Goal: Task Accomplishment & Management: Complete application form

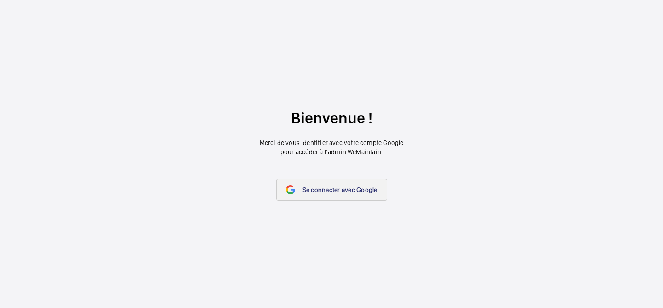
click at [364, 190] on span "Se connecter avec Google" at bounding box center [340, 189] width 75 height 7
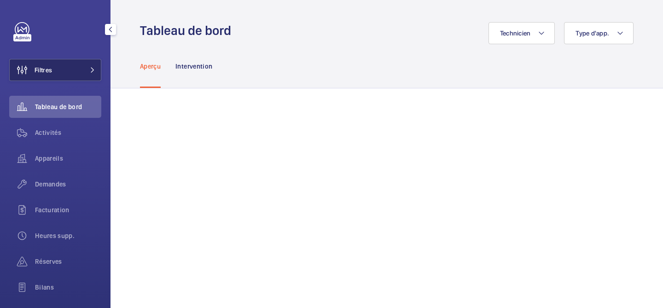
click at [73, 76] on button "Filtres" at bounding box center [55, 70] width 92 height 22
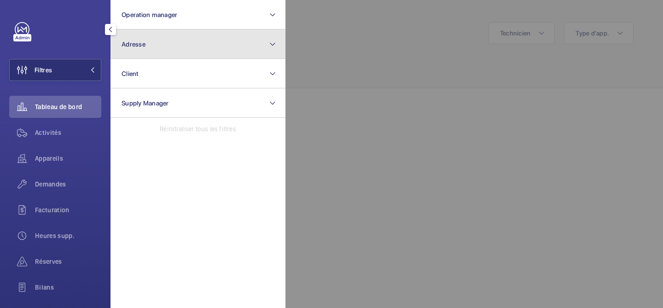
click at [140, 48] on button "Adresse" at bounding box center [198, 43] width 175 height 29
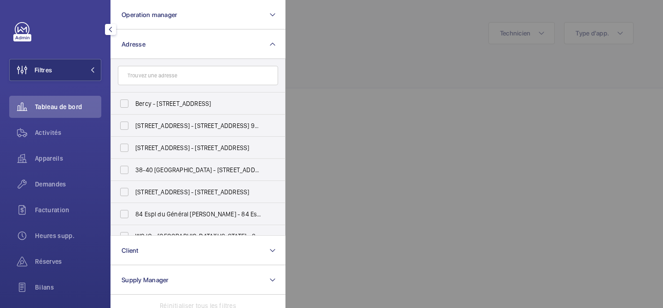
click at [181, 77] on input "text" at bounding box center [198, 75] width 160 height 19
type input "vaillan"
click at [199, 165] on span "[STREET_ADDRESS][PERSON_NAME] t - [STREET_ADDRESS][PERSON_NAME]" at bounding box center [198, 169] width 127 height 9
click at [134, 165] on input "[STREET_ADDRESS][PERSON_NAME] t - [STREET_ADDRESS][PERSON_NAME]" at bounding box center [124, 170] width 18 height 18
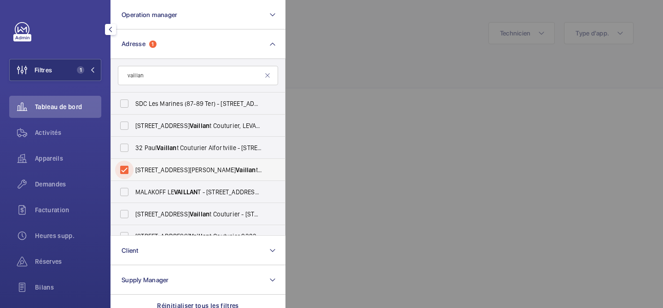
click at [126, 166] on input "[STREET_ADDRESS][PERSON_NAME] t - [STREET_ADDRESS][PERSON_NAME]" at bounding box center [124, 170] width 18 height 18
checkbox input "false"
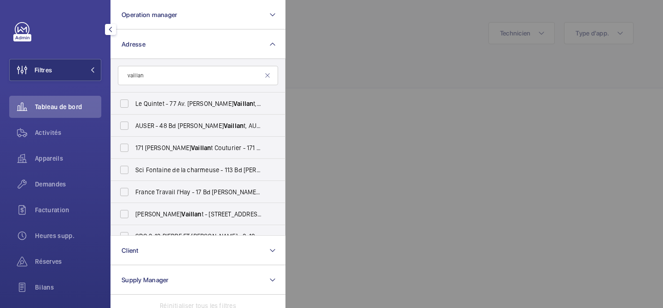
scroll to position [498, 0]
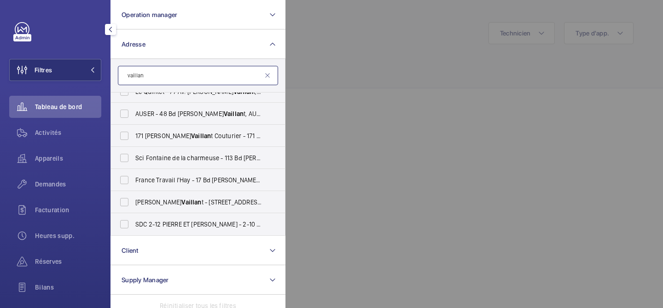
click at [181, 78] on input "vaillan" at bounding box center [198, 75] width 160 height 19
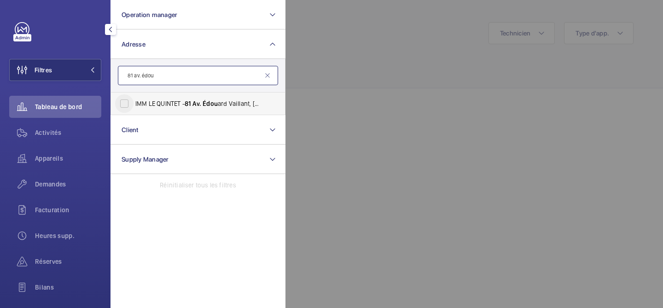
type input "81 av. édou"
click at [122, 102] on input "IMM LE QUINTET - 81 Av. Édou ard Vaillant, [GEOGRAPHIC_DATA] 92100" at bounding box center [124, 103] width 18 height 18
checkbox input "true"
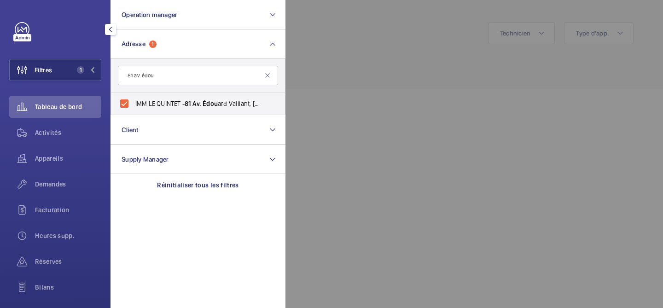
click at [454, 122] on div at bounding box center [617, 154] width 663 height 308
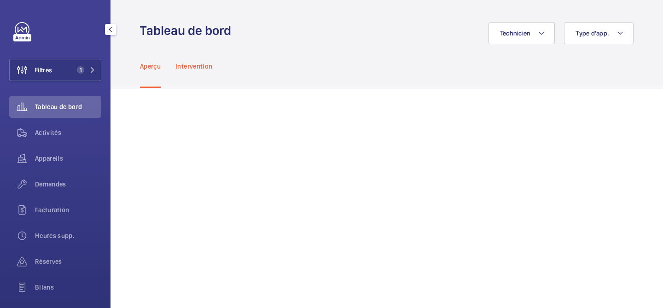
click at [190, 62] on p "Intervention" at bounding box center [193, 66] width 37 height 9
click at [67, 137] on div "Activités" at bounding box center [55, 133] width 92 height 22
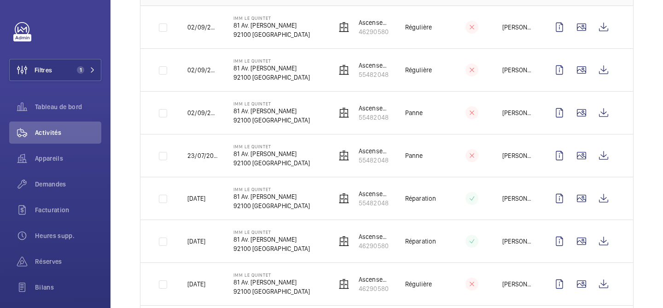
scroll to position [169, 0]
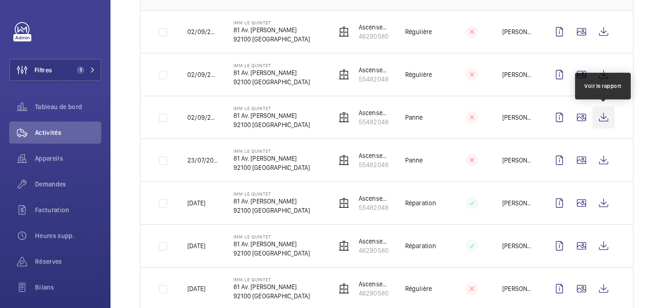
click at [604, 117] on wm-front-icon-button at bounding box center [604, 117] width 22 height 22
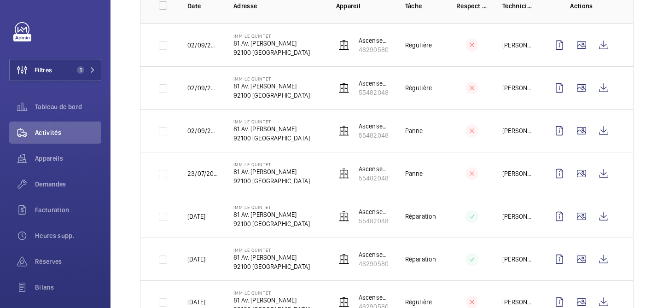
scroll to position [152, 0]
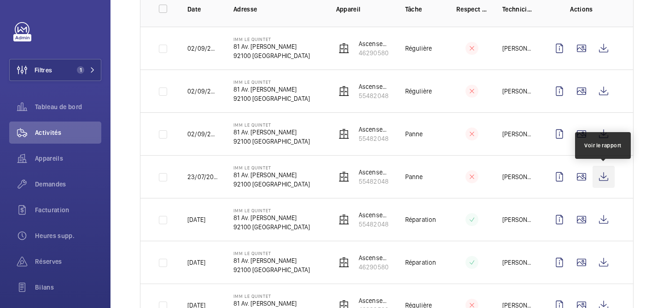
click at [607, 180] on wm-front-icon-button at bounding box center [604, 177] width 22 height 22
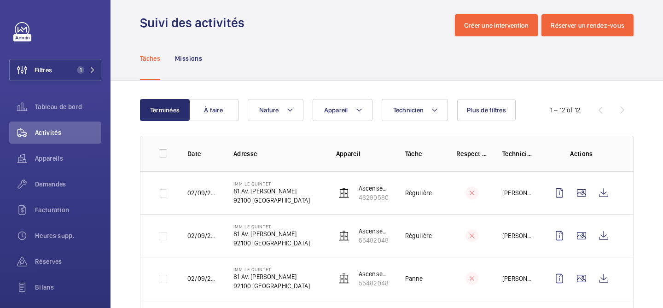
scroll to position [5, 0]
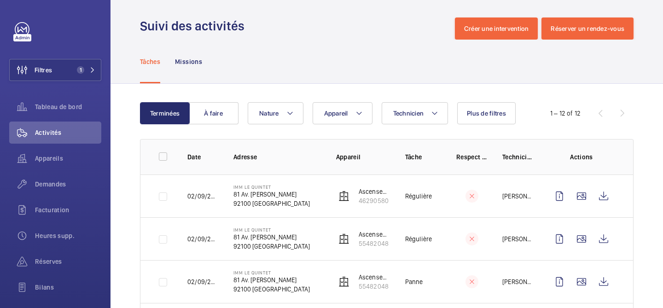
drag, startPoint x: 232, startPoint y: 157, endPoint x: 328, endPoint y: 158, distance: 95.8
click at [0, 0] on tr "Date Adresse Appareil Tâche Respect délai Technicien Actions" at bounding box center [0, 0] width 0 height 0
click at [337, 158] on p "Appareil" at bounding box center [363, 156] width 54 height 9
drag, startPoint x: 337, startPoint y: 158, endPoint x: 537, endPoint y: 152, distance: 200.0
click at [0, 0] on tr "Date Adresse Appareil Tâche Respect délai Technicien Actions" at bounding box center [0, 0] width 0 height 0
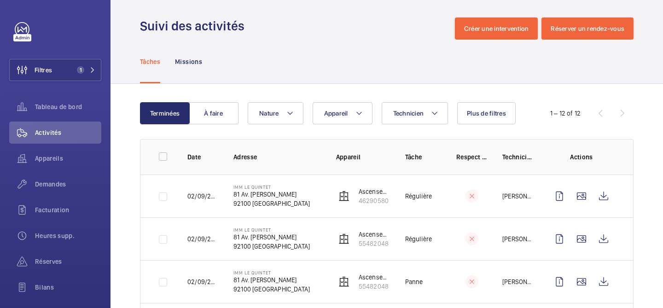
click at [569, 152] on th "Actions" at bounding box center [583, 156] width 99 height 35
click at [532, 158] on p "Technicien" at bounding box center [518, 156] width 31 height 9
drag, startPoint x: 187, startPoint y: 158, endPoint x: 404, endPoint y: 157, distance: 217.9
click at [0, 0] on tr "Date Adresse Appareil Tâche Respect délai Technicien Actions" at bounding box center [0, 0] width 0 height 0
click at [438, 153] on p "Tâche" at bounding box center [423, 156] width 36 height 9
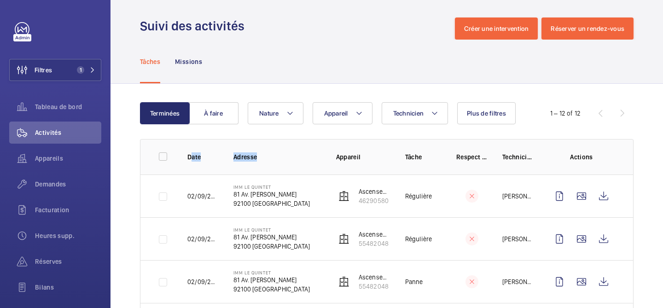
drag, startPoint x: 188, startPoint y: 158, endPoint x: 371, endPoint y: 150, distance: 183.0
click at [0, 0] on tr "Date Adresse Appareil Tâche Respect délai Technicien Actions" at bounding box center [0, 0] width 0 height 0
drag, startPoint x: 334, startPoint y: 159, endPoint x: 538, endPoint y: 163, distance: 204.5
click at [0, 0] on tr "Date Adresse Appareil Tâche Respect délai Technicien Actions" at bounding box center [0, 0] width 0 height 0
click at [560, 159] on p "Actions" at bounding box center [582, 156] width 66 height 9
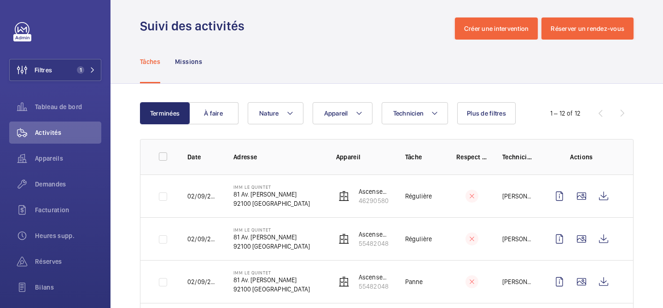
click at [560, 159] on p "Actions" at bounding box center [582, 156] width 66 height 9
click at [574, 155] on p "Actions" at bounding box center [582, 156] width 66 height 9
drag, startPoint x: 596, startPoint y: 156, endPoint x: 293, endPoint y: 160, distance: 302.6
click at [0, 0] on tr "Date Adresse Appareil Tâche Respect délai Technicien Actions" at bounding box center [0, 0] width 0 height 0
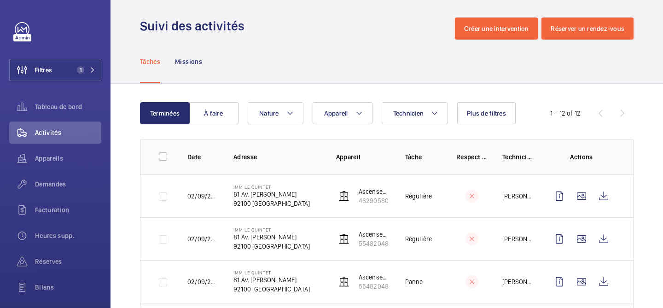
click at [293, 160] on p "Adresse" at bounding box center [278, 156] width 88 height 9
drag, startPoint x: 188, startPoint y: 158, endPoint x: 456, endPoint y: 156, distance: 268.1
click at [0, 0] on tr "Date Adresse Appareil Tâche Respect délai Technicien Actions" at bounding box center [0, 0] width 0 height 0
click at [308, 159] on p "Adresse" at bounding box center [278, 156] width 88 height 9
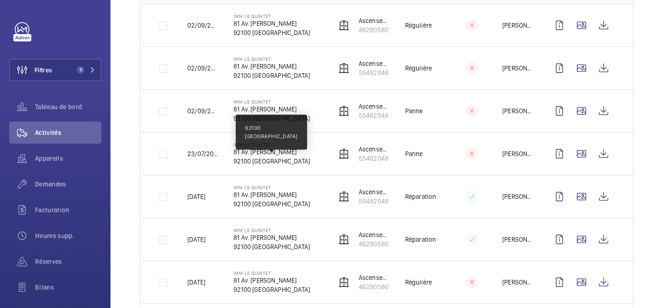
scroll to position [187, 0]
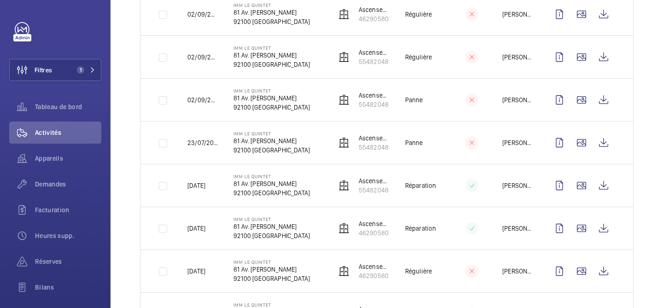
click at [308, 159] on td "IMM LE QUINTET 81 Av. [PERSON_NAME] 92100 [GEOGRAPHIC_DATA]" at bounding box center [270, 142] width 103 height 43
click at [92, 69] on mat-icon at bounding box center [93, 70] width 6 height 6
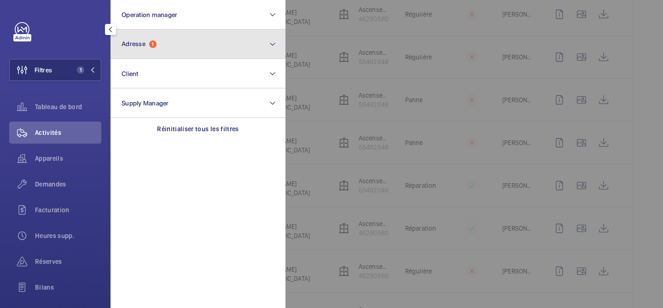
click at [142, 46] on span "Adresse" at bounding box center [134, 43] width 24 height 7
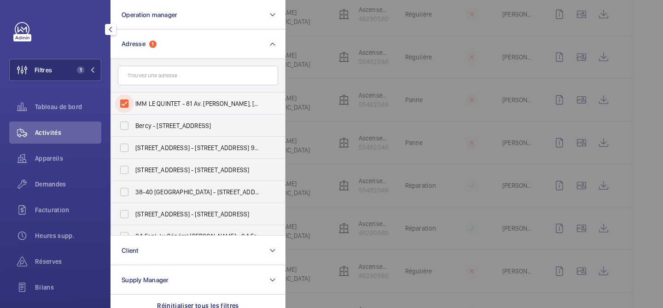
click at [128, 102] on input "IMM LE QUINTET - 81 Av. [PERSON_NAME], [GEOGRAPHIC_DATA] 92100" at bounding box center [124, 103] width 18 height 18
checkbox input "false"
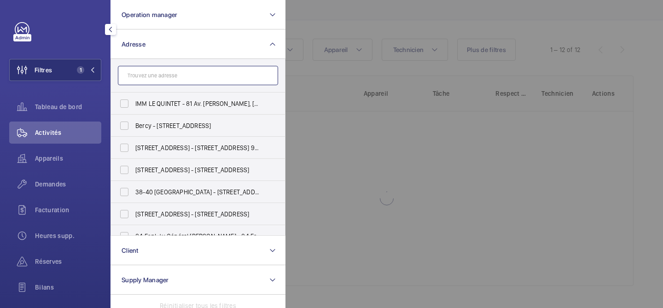
click at [162, 76] on input "text" at bounding box center [198, 75] width 160 height 19
paste input "[STREET_ADDRESS]"
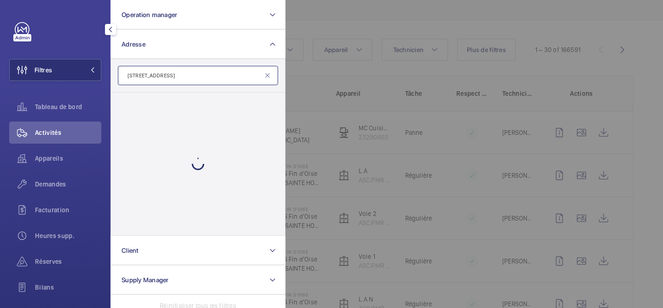
scroll to position [187, 0]
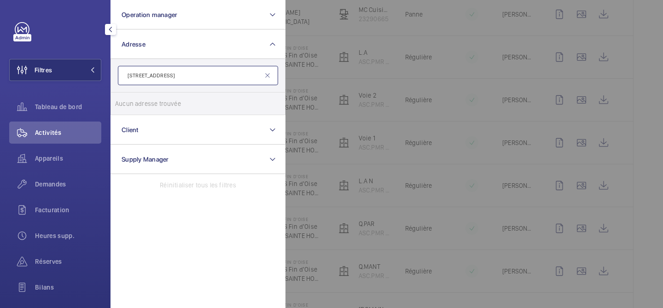
click at [182, 80] on input "[STREET_ADDRESS]" at bounding box center [198, 75] width 160 height 19
click at [163, 79] on input "[STREET_ADDRESS]" at bounding box center [198, 75] width 160 height 19
drag, startPoint x: 163, startPoint y: 79, endPoint x: 219, endPoint y: 83, distance: 56.3
click at [219, 83] on input "[STREET_ADDRESS]" at bounding box center [198, 75] width 160 height 19
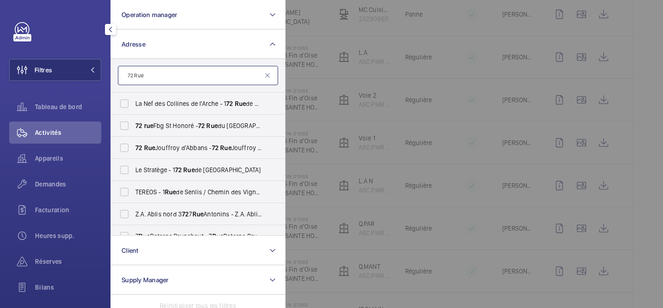
paste input "[STREET_ADDRESS]"
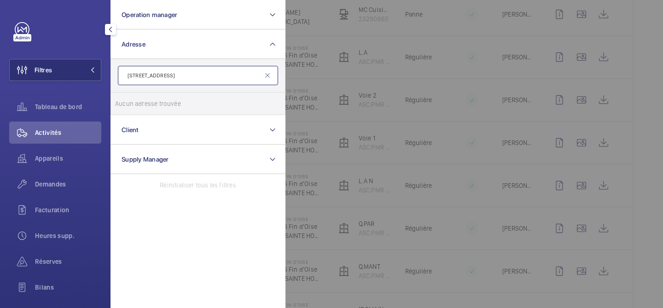
drag, startPoint x: 146, startPoint y: 74, endPoint x: 116, endPoint y: 74, distance: 29.9
click at [116, 74] on form "[STREET_ADDRESS]" at bounding box center [198, 76] width 174 height 34
type input "[STREET_ADDRESS]"
drag, startPoint x: 158, startPoint y: 76, endPoint x: 350, endPoint y: 76, distance: 191.1
click at [9, 81] on wm-front-filter-list-menu "Operation manager Adresse [STREET_ADDRESS][GEOGRAPHIC_DATA] adresse trouvée Réi…" at bounding box center [9, 81] width 0 height 0
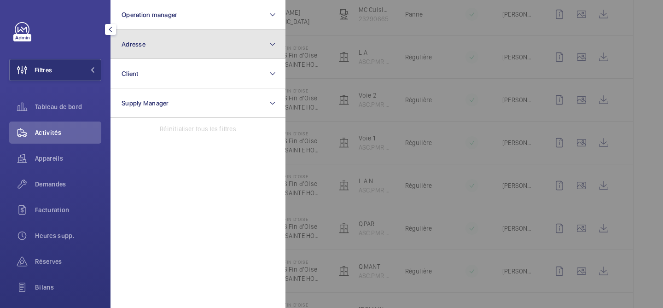
click at [252, 47] on button "Adresse" at bounding box center [198, 43] width 175 height 29
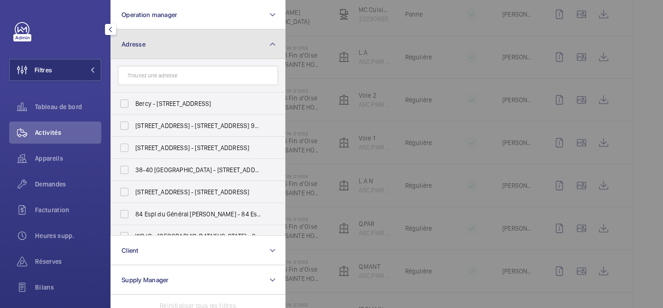
click at [248, 47] on button "Adresse" at bounding box center [198, 43] width 175 height 29
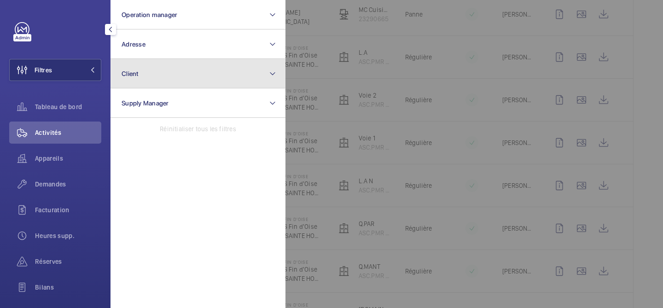
click at [175, 80] on button "Client" at bounding box center [198, 73] width 175 height 29
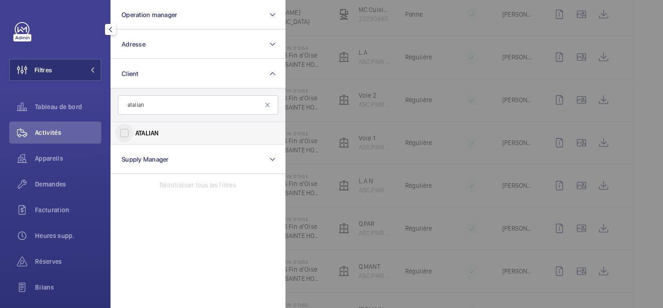
type input "atalian"
click at [123, 131] on input "ATALIAN" at bounding box center [124, 133] width 18 height 18
checkbox input "true"
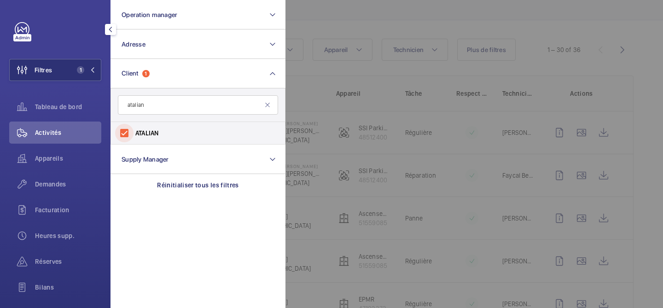
scroll to position [187, 0]
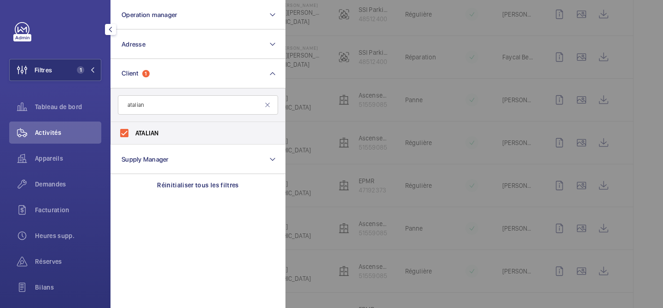
click at [317, 131] on div at bounding box center [617, 154] width 663 height 308
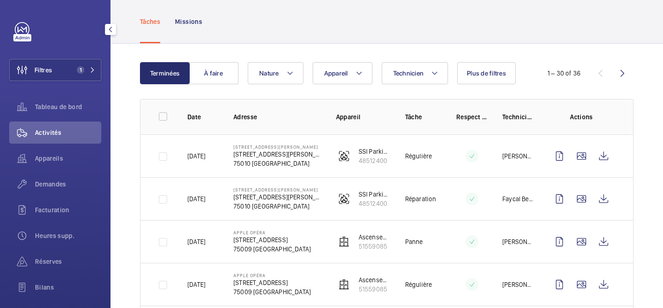
scroll to position [0, 0]
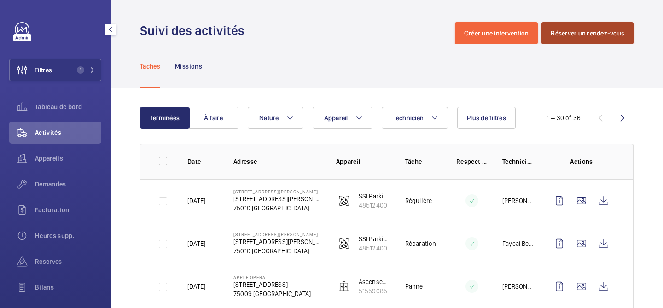
click at [587, 44] on button "Réserver un rendez-vous" at bounding box center [588, 33] width 92 height 22
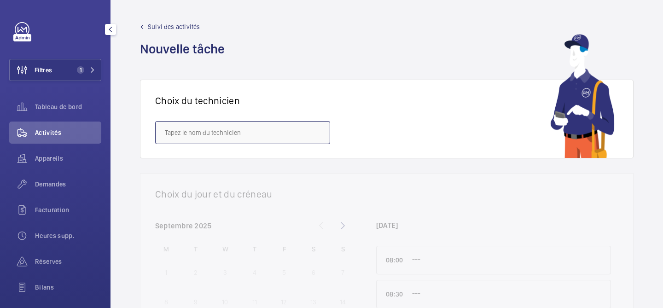
click at [269, 131] on input "text" at bounding box center [242, 132] width 175 height 23
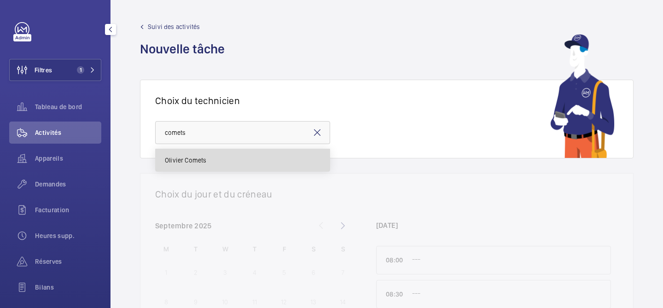
click at [181, 164] on span "Olivier Comets" at bounding box center [186, 160] width 42 height 9
type input "Olivier Comets"
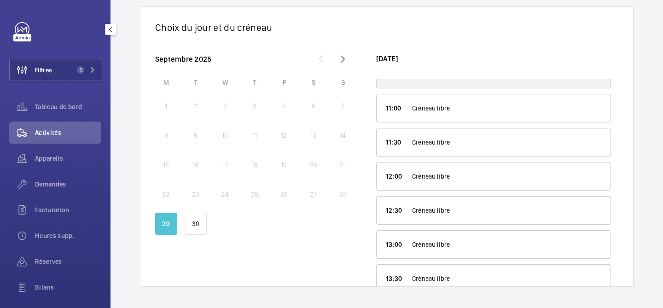
scroll to position [203, 0]
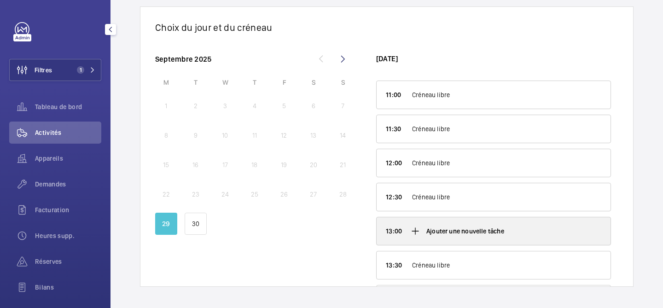
click at [430, 237] on div "Ajouter une nouvelle tâche" at bounding box center [494, 231] width 234 height 28
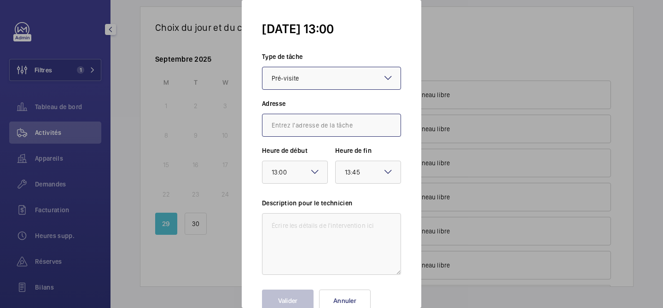
click at [346, 127] on input "text" at bounding box center [331, 125] width 139 height 23
paste input "[STREET_ADDRESS]"
click at [316, 124] on input "[STREET_ADDRESS]" at bounding box center [331, 125] width 139 height 23
drag, startPoint x: 316, startPoint y: 124, endPoint x: 398, endPoint y: 128, distance: 82.5
click at [398, 128] on input "[STREET_ADDRESS]" at bounding box center [331, 125] width 139 height 23
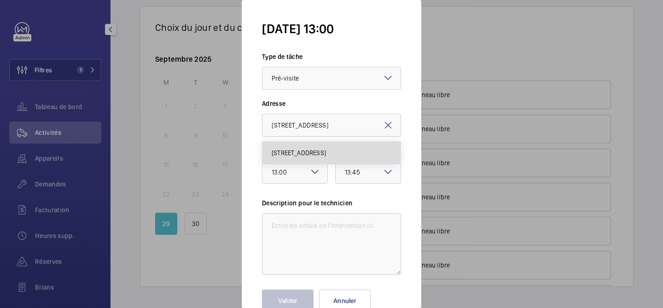
click at [326, 148] on span "[STREET_ADDRESS]" at bounding box center [299, 152] width 54 height 9
type input "[STREET_ADDRESS]"
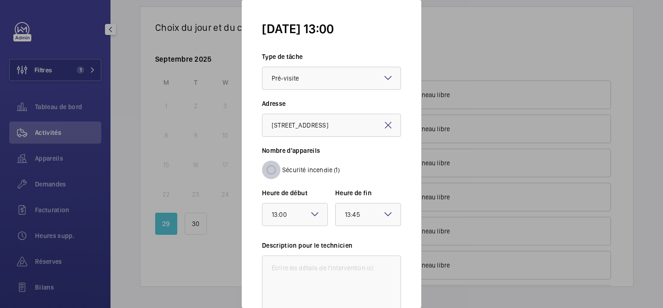
click at [271, 168] on input "Sécurité incendie (1)" at bounding box center [271, 170] width 18 height 18
radio input "true"
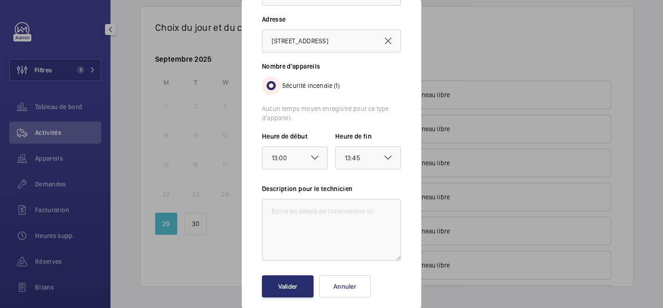
scroll to position [94, 0]
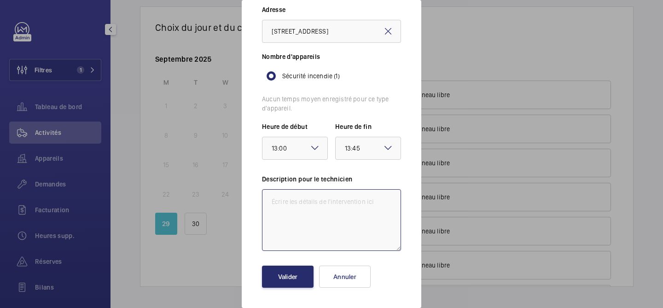
click at [307, 213] on textarea at bounding box center [331, 220] width 139 height 62
type textarea "q"
type textarea "Quantitatif sur slack"
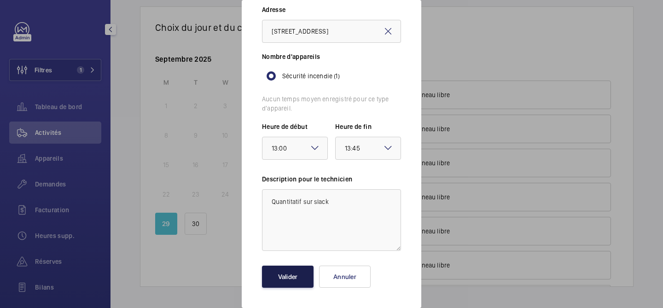
click at [289, 271] on button "Valider" at bounding box center [288, 277] width 52 height 22
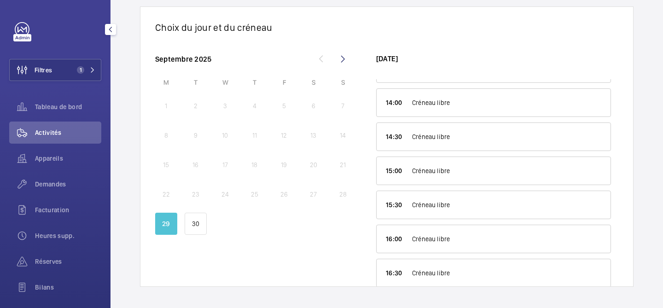
scroll to position [586, 0]
